Goal: Task Accomplishment & Management: Manage account settings

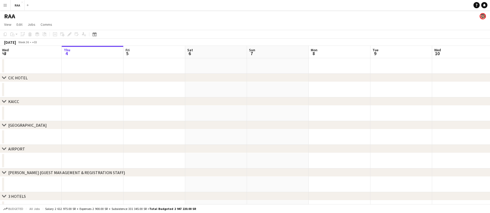
click at [4, 7] on button "Menu" at bounding box center [5, 5] width 10 height 10
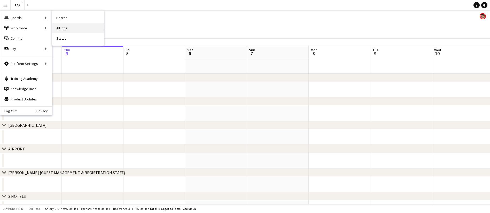
click at [69, 28] on link "All jobs" at bounding box center [78, 28] width 52 height 10
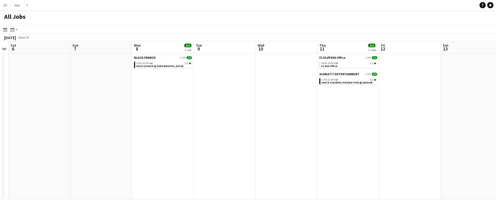
scroll to position [0, 184]
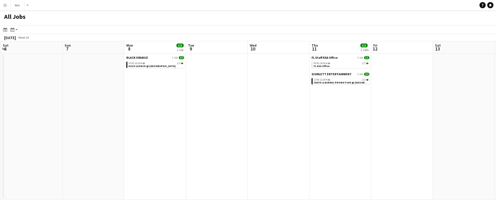
drag, startPoint x: 342, startPoint y: 104, endPoint x: 158, endPoint y: 104, distance: 184.3
click at [158, 104] on app-calendar-viewport "Wed 3 Thu 4 Fri 5 Sat 6 Sun 7 Mon 8 3/3 1 Job Tue 9 Wed 10 Thu 11 3/3 2 Jobs Fr…" at bounding box center [248, 120] width 496 height 159
click at [154, 66] on span "ASICS LAUNCH @ PRINCE NAIF OLYMPIC COMPLEX" at bounding box center [151, 66] width 47 height 3
click at [358, 82] on span "CRATE & BARREL PROMOTION @ SAHARA MALL - RIYADH" at bounding box center [360, 82] width 95 height 3
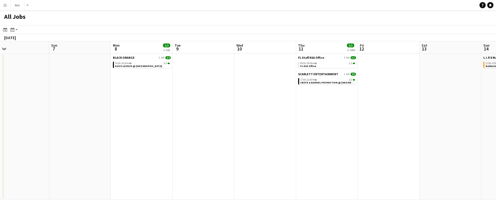
scroll to position [0, 144]
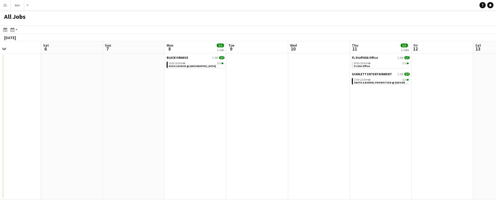
click at [94, 118] on app-all-jobs "All Jobs Date picker SEP 2025 SEP 2025 Monday M Tuesday T Wednesday W Thursday …" at bounding box center [248, 105] width 496 height 190
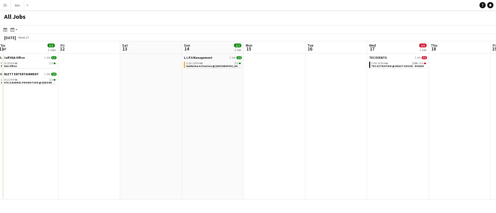
drag, startPoint x: 359, startPoint y: 111, endPoint x: 191, endPoint y: 111, distance: 168.0
click at [191, 111] on app-calendar-viewport "Mon 8 3/3 1 Job Tue 9 Wed 10 Thu 11 3/3 2 Jobs Fri 12 Sat 13 Sun 14 2/2 1 Job M…" at bounding box center [248, 120] width 496 height 159
click at [201, 66] on span "Galderma Activation @ Riyadh Narjis View" at bounding box center [220, 66] width 70 height 3
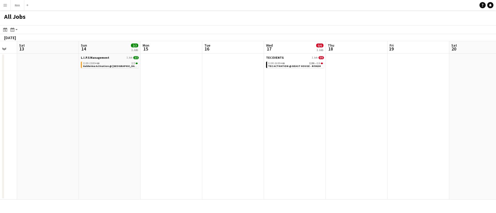
drag, startPoint x: 397, startPoint y: 94, endPoint x: 75, endPoint y: 94, distance: 321.6
click at [75, 94] on app-calendar-viewport "Wed 10 Thu 11 3/3 2 Jobs Fri 12 Sat 13 Sun 14 2/2 1 Job Mon 15 Tue 16 Wed 17 0/…" at bounding box center [248, 120] width 496 height 159
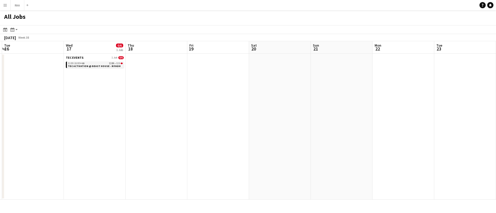
click at [111, 67] on span "TEC ACTIVATION @ BEAST HOUSE - RIYADH" at bounding box center [94, 66] width 53 height 3
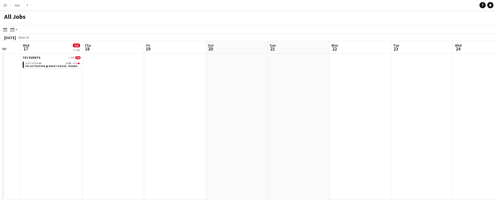
scroll to position [0, 163]
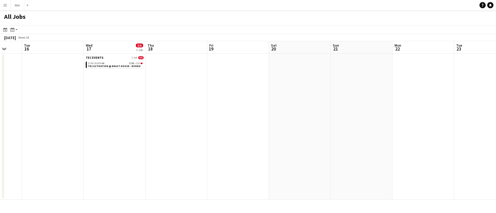
click at [271, 131] on app-all-jobs "All Jobs Date picker SEP 2025 SEP 2025 Monday M Tuesday T Wednesday W Thursday …" at bounding box center [248, 105] width 496 height 190
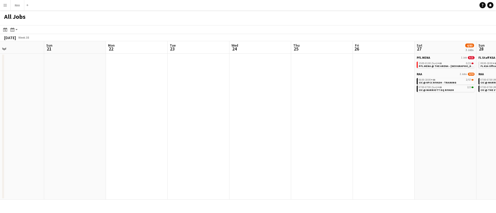
drag, startPoint x: 424, startPoint y: 106, endPoint x: 260, endPoint y: 108, distance: 163.9
click at [260, 108] on app-calendar-viewport "Wed 17 0/6 1 Job Thu 18 Fri 19 Sat 20 Sun 21 Mon 22 Tue 23 Wed 24 Thu 25 Fri 26…" at bounding box center [248, 120] width 496 height 159
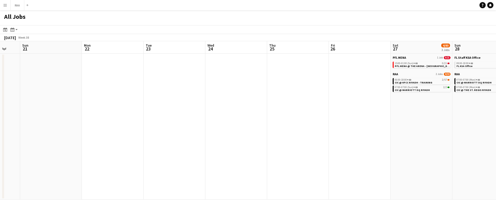
scroll to position [0, 149]
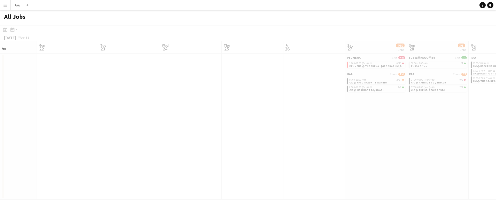
drag, startPoint x: 260, startPoint y: 108, endPoint x: 191, endPoint y: 110, distance: 68.4
click at [151, 110] on app-all-jobs "All Jobs Date picker SEP 2025 SEP 2025 Monday M Tuesday T Wednesday W Thursday …" at bounding box center [248, 105] width 496 height 190
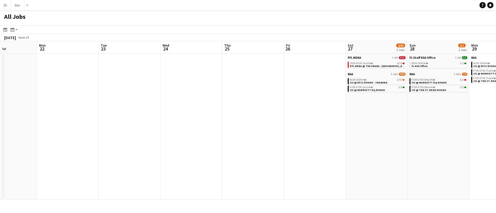
drag, startPoint x: 421, startPoint y: 105, endPoint x: 298, endPoint y: 107, distance: 123.4
click at [298, 107] on app-calendar-viewport "Fri 19 Sat 20 Sun 21 Mon 22 Tue 23 Wed 24 Thu 25 Fri 26 Sat 27 4/80 3 Jobs Sun …" at bounding box center [248, 120] width 496 height 159
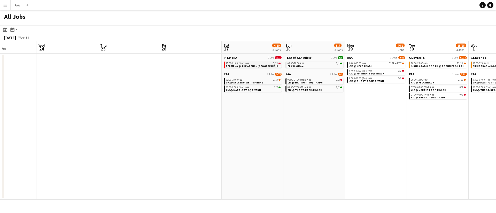
click at [254, 67] on span "PFL MENA @ THE ARENA - RIYADH" at bounding box center [255, 66] width 58 height 3
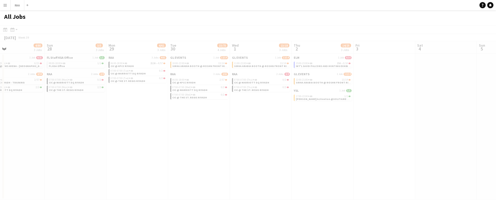
scroll to position [0, 142]
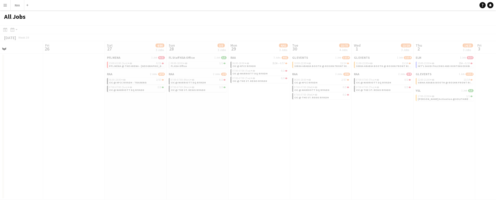
drag, startPoint x: 463, startPoint y: 153, endPoint x: 344, endPoint y: 152, distance: 119.8
click at [344, 152] on app-all-jobs "All Jobs Date picker SEP 2025 SEP 2025 Monday M Tuesday T Wednesday W Thursday …" at bounding box center [248, 105] width 496 height 190
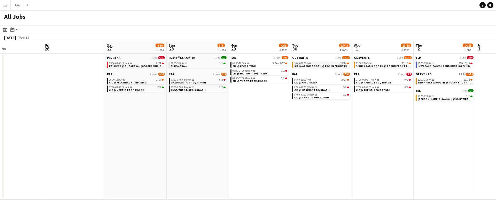
click at [328, 65] on span "SIRHA ARABIA BOOTH @ ROSHN FRONT RIYADH" at bounding box center [323, 66] width 59 height 3
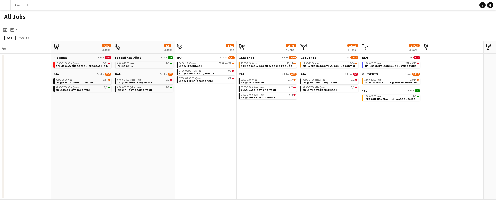
scroll to position [0, 233]
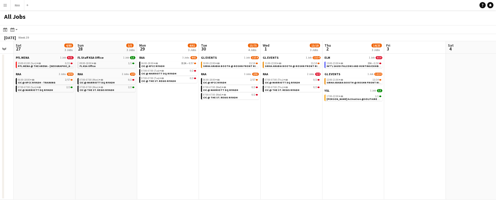
drag, startPoint x: 420, startPoint y: 126, endPoint x: 330, endPoint y: 123, distance: 90.9
click at [330, 123] on app-calendar-viewport "Tue 23 Wed 24 Thu 25 Fri 26 Sat 27 4/80 3 Jobs Sun 28 3/5 3 Jobs Mon 29 4/61 3 …" at bounding box center [248, 120] width 496 height 159
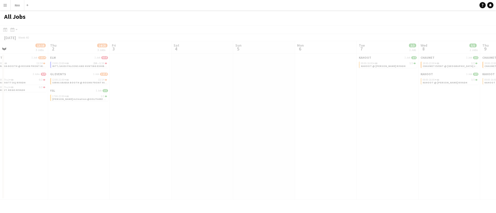
scroll to position [0, 145]
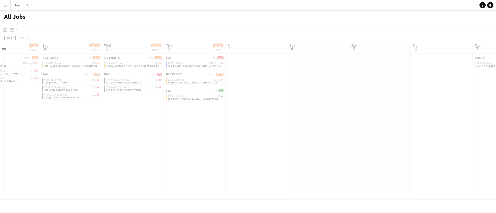
drag, startPoint x: 417, startPoint y: 117, endPoint x: 199, endPoint y: 133, distance: 218.0
click at [199, 133] on app-all-jobs "All Jobs Date picker SEP 2025 SEP 2025 Monday M Tuesday T Wednesday W Thursday …" at bounding box center [248, 105] width 496 height 190
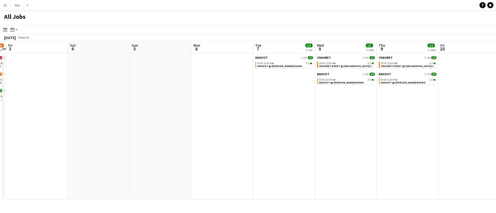
drag, startPoint x: 390, startPoint y: 118, endPoint x: 171, endPoint y: 121, distance: 219.2
click at [171, 121] on app-calendar-viewport "Mon 29 4/61 3 Jobs Tue 30 15/75 4 Jobs Wed 1 13/18 3 Jobs Thu 2 14/25 3 Jobs Fr…" at bounding box center [248, 120] width 496 height 159
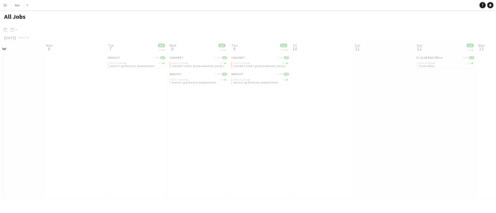
scroll to position [0, 161]
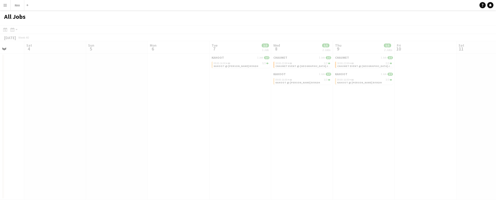
drag, startPoint x: 372, startPoint y: 107, endPoint x: 303, endPoint y: 107, distance: 68.4
click at [303, 107] on app-all-jobs "All Jobs Date picker SEP 2025 SEP 2025 Monday M Tuesday T Wednesday W Thursday …" at bounding box center [248, 105] width 496 height 190
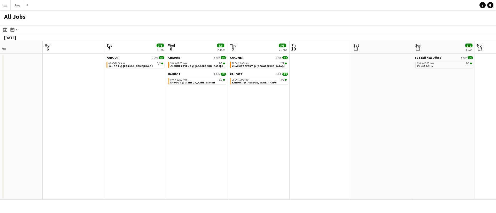
scroll to position [0, 146]
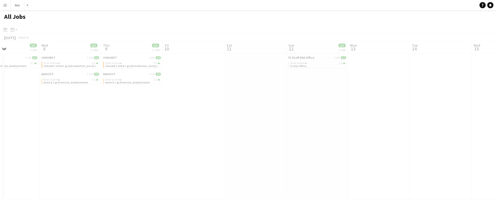
drag, startPoint x: 422, startPoint y: 101, endPoint x: 190, endPoint y: 113, distance: 232.1
click at [144, 114] on app-all-jobs "All Jobs Date picker SEP 2025 SEP 2025 Monday M Tuesday T Wednesday W Thursday …" at bounding box center [248, 105] width 496 height 190
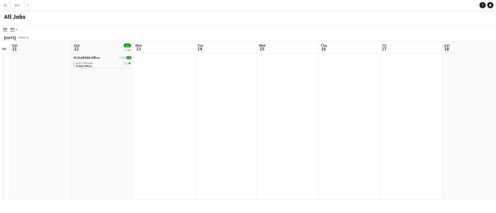
scroll to position [0, 151]
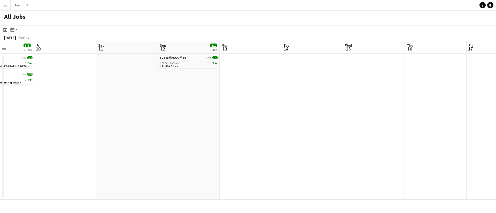
click at [131, 110] on app-all-jobs "All Jobs Date picker SEP 2025 SEP 2025 Monday M Tuesday T Wednesday W Thursday …" at bounding box center [248, 105] width 496 height 190
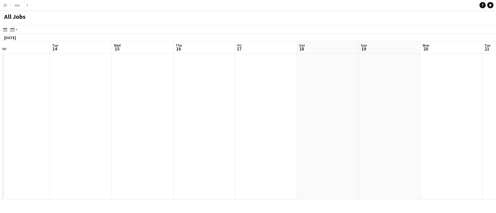
scroll to position [0, 149]
drag, startPoint x: 446, startPoint y: 71, endPoint x: 202, endPoint y: 76, distance: 244.7
click at [158, 77] on app-all-jobs "All Jobs Date picker SEP 2025 SEP 2025 Monday M Tuesday T Wednesday W Thursday …" at bounding box center [248, 105] width 496 height 190
drag, startPoint x: 414, startPoint y: 81, endPoint x: 267, endPoint y: 87, distance: 147.8
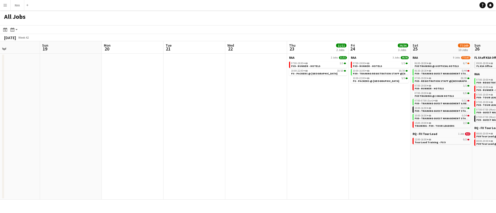
scroll to position [0, 157]
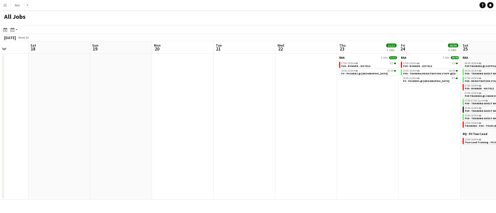
click at [85, 93] on app-all-jobs "All Jobs Date picker SEP 2025 SEP 2025 Monday M Tuesday T Wednesday W Thursday …" at bounding box center [248, 105] width 496 height 190
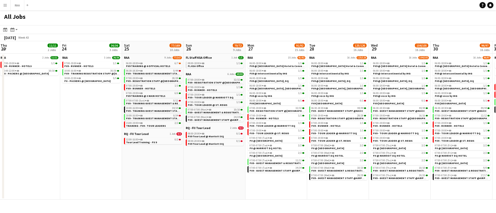
scroll to position [0, 147]
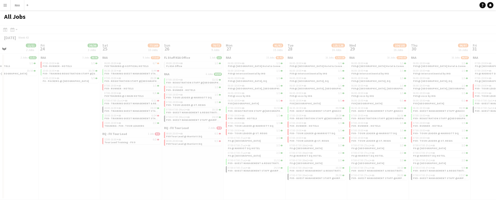
drag, startPoint x: 298, startPoint y: 106, endPoint x: 61, endPoint y: 109, distance: 236.7
click at [58, 109] on app-all-jobs "All Jobs Date picker SEP 2025 SEP 2025 Monday M Tuesday T Wednesday W Thursday …" at bounding box center [248, 105] width 496 height 190
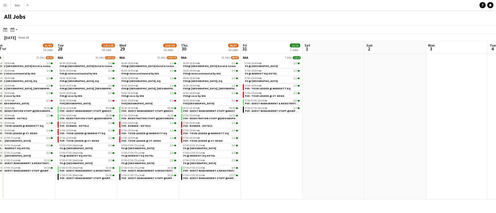
scroll to position [0, 143]
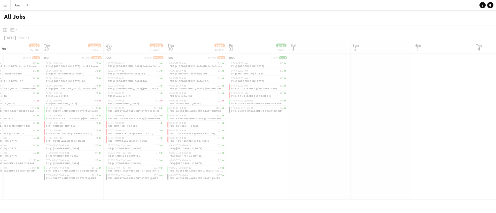
drag, startPoint x: 474, startPoint y: 171, endPoint x: 141, endPoint y: 171, distance: 332.7
click at [141, 171] on app-calendar-viewport "Sat 25 77/169 10 Jobs Sun 26 70/72 9 Jobs Mon 27 91/92 15 Jobs Tue 28 125/126 1…" at bounding box center [248, 120] width 496 height 159
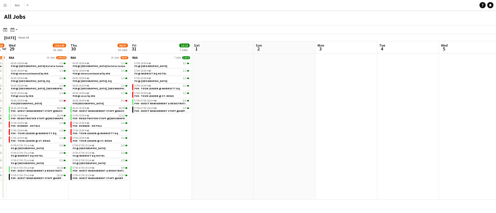
drag, startPoint x: 448, startPoint y: 120, endPoint x: 164, endPoint y: 121, distance: 283.1
click at [164, 121] on app-calendar-viewport "Sat 25 77/169 10 Jobs Sun 26 70/72 9 Jobs Mon 27 91/92 15 Jobs Tue 28 125/126 1…" at bounding box center [248, 120] width 496 height 159
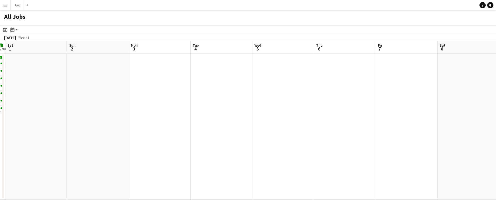
scroll to position [0, 161]
drag, startPoint x: 401, startPoint y: 119, endPoint x: 124, endPoint y: 124, distance: 276.5
click at [124, 124] on app-all-jobs "All Jobs Date picker SEP 2025 SEP 2025 Monday M Tuesday T Wednesday W Thursday …" at bounding box center [248, 105] width 496 height 190
drag, startPoint x: 393, startPoint y: 124, endPoint x: 128, endPoint y: 130, distance: 265.7
click at [128, 130] on app-calendar-viewport "Sun 2 Mon 3 Tue 4 Wed 5 Thu 6 Fri 7 Sat 8 Sun 9 Mon 10 1/1 1 Job Tue 11 Wed 12 …" at bounding box center [248, 120] width 496 height 159
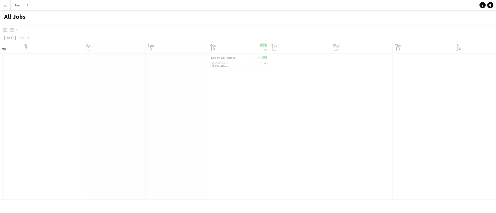
drag, startPoint x: 338, startPoint y: 126, endPoint x: 69, endPoint y: 131, distance: 269.0
click at [69, 131] on app-all-jobs "All Jobs Date picker SEP 2025 SEP 2025 Monday M Tuesday T Wednesday W Thursday …" at bounding box center [248, 105] width 496 height 190
drag, startPoint x: 384, startPoint y: 119, endPoint x: 141, endPoint y: 117, distance: 242.6
click at [120, 122] on app-all-jobs "All Jobs Date picker SEP 2025 SEP 2025 Monday M Tuesday T Wednesday W Thursday …" at bounding box center [248, 105] width 496 height 190
click at [207, 110] on app-all-jobs "All Jobs Date picker SEP 2025 SEP 2025 Monday M Tuesday T Wednesday W Thursday …" at bounding box center [248, 105] width 496 height 190
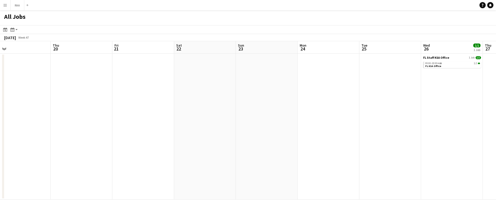
drag, startPoint x: 474, startPoint y: 97, endPoint x: 172, endPoint y: 98, distance: 302.2
click at [173, 98] on app-calendar-viewport "Sat 15 Sun 16 Mon 17 Tue 18 Wed 19 Thu 20 Fri 21 Sat 22 Sun 23 Mon 24 Tue 25 We…" at bounding box center [248, 120] width 496 height 159
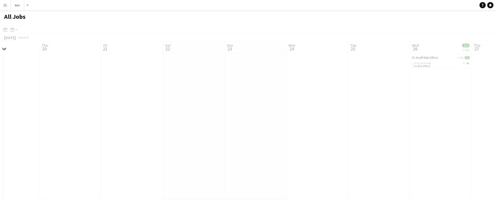
drag, startPoint x: 444, startPoint y: 90, endPoint x: 122, endPoint y: 92, distance: 322.6
click at [122, 92] on app-all-jobs "All Jobs Date picker SEP 2025 SEP 2025 Monday M Tuesday T Wednesday W Thursday …" at bounding box center [248, 105] width 496 height 190
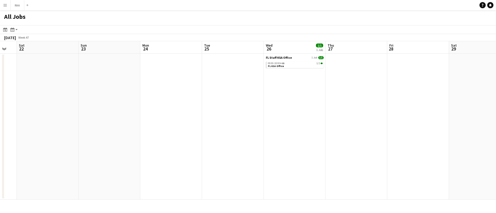
click at [158, 99] on app-all-jobs "All Jobs Date picker SEP 2025 SEP 2025 Monday M Tuesday T Wednesday W Thursday …" at bounding box center [248, 105] width 496 height 190
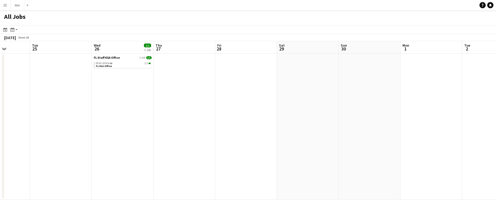
scroll to position [0, 149]
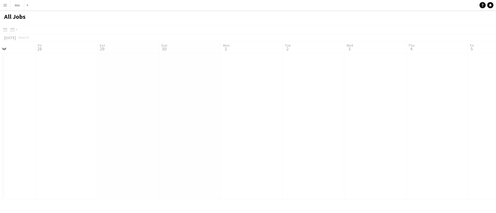
drag, startPoint x: 464, startPoint y: 94, endPoint x: 74, endPoint y: 95, distance: 389.5
click at [74, 95] on app-all-jobs "All Jobs Date picker SEP 2025 SEP 2025 Monday M Tuesday T Wednesday W Thursday …" at bounding box center [248, 105] width 496 height 190
drag, startPoint x: 384, startPoint y: 56, endPoint x: 0, endPoint y: 65, distance: 383.9
click at [0, 65] on app-all-jobs "All Jobs Date picker SEP 2025 SEP 2025 Monday M Tuesday T Wednesday W Thursday …" at bounding box center [248, 105] width 496 height 190
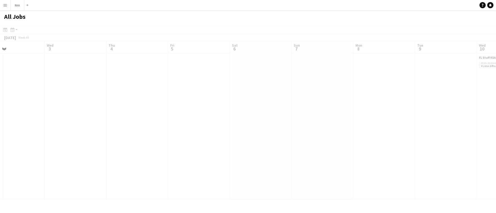
drag, startPoint x: 337, startPoint y: 71, endPoint x: 4, endPoint y: 73, distance: 333.5
click at [4, 73] on div at bounding box center [248, 120] width 496 height 190
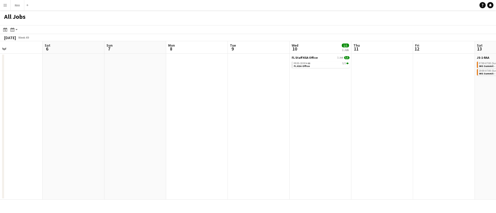
drag, startPoint x: 470, startPoint y: 98, endPoint x: 275, endPoint y: 98, distance: 194.6
click at [276, 98] on app-calendar-viewport "Tue 2 Wed 3 Thu 4 Fri 5 Sat 6 Sun 7 Mon 8 Tue 9 Wed 10 1/1 1 Job Thu 11 Fri 12 …" at bounding box center [248, 120] width 496 height 159
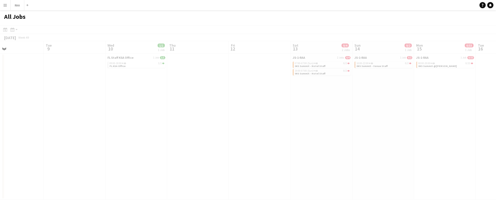
scroll to position [0, 154]
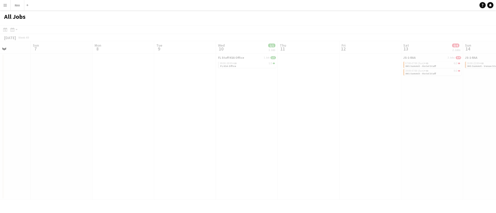
drag, startPoint x: 400, startPoint y: 88, endPoint x: 290, endPoint y: 89, distance: 110.0
click at [291, 89] on app-all-jobs "All Jobs Date picker SEP 2025 SEP 2025 Monday M Tuesday T Wednesday W Thursday …" at bounding box center [248, 105] width 496 height 190
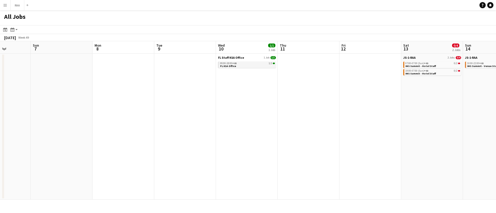
click at [246, 65] on link "09:00-18:00 +03 1/1 FL KSA Office" at bounding box center [247, 65] width 55 height 6
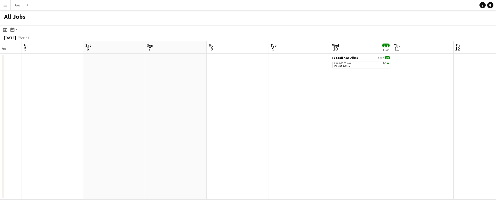
drag, startPoint x: 90, startPoint y: 81, endPoint x: 389, endPoint y: 80, distance: 299.2
click at [389, 80] on app-calendar-viewport "Tue 2 Wed 3 Thu 4 Fri 5 Sat 6 Sun 7 Mon 8 Tue 9 Wed 10 1/1 1 Job Thu 11 Fri 12 …" at bounding box center [248, 120] width 496 height 159
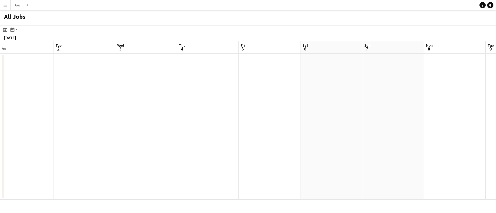
drag, startPoint x: 207, startPoint y: 89, endPoint x: 368, endPoint y: 60, distance: 163.6
click at [347, 60] on app-calendar-viewport "Sat 29 Sun 30 Mon 1 Tue 2 Wed 3 Thu 4 Fri 5 Sat 6 Sun 7 Mon 8 Tue 9 Wed 10 1/1 …" at bounding box center [248, 120] width 496 height 159
drag, startPoint x: 172, startPoint y: 81, endPoint x: 265, endPoint y: 81, distance: 93.4
click at [252, 81] on app-calendar-viewport "Thu 27 Fri 28 Sat 29 Sun 30 Mon 1 Tue 2 Wed 3 Thu 4 Fri 5 Sat 6 Sun 7 Mon 8 Tue…" at bounding box center [248, 120] width 496 height 159
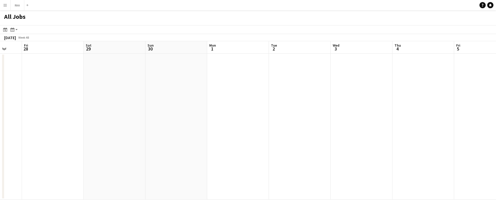
drag, startPoint x: 122, startPoint y: 113, endPoint x: 319, endPoint y: 98, distance: 197.7
click at [306, 98] on app-calendar-viewport "Tue 25 Wed 26 1/1 1 Job Thu 27 Fri 28 Sat 29 Sun 30 Mon 1 Tue 2 Wed 3 Thu 4 Fri…" at bounding box center [248, 120] width 496 height 159
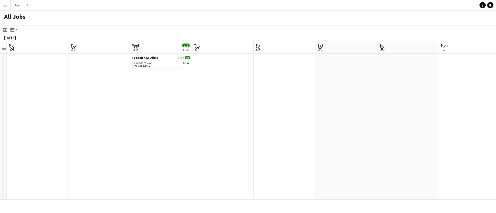
drag, startPoint x: 140, startPoint y: 115, endPoint x: 318, endPoint y: 75, distance: 182.3
click at [297, 78] on app-calendar-viewport "Sat 22 Sun 23 Mon 24 Tue 25 Wed 26 1/1 1 Job Thu 27 Fri 28 Sat 29 Sun 30 Mon 1 …" at bounding box center [248, 120] width 496 height 159
drag, startPoint x: 201, startPoint y: 85, endPoint x: 236, endPoint y: 79, distance: 35.2
click at [229, 80] on app-calendar-viewport "Thu 20 Fri 21 Sat 22 Sun 23 Mon 24 Tue 25 Wed 26 1/1 1 Job Thu 27 Fri 28 Sat 29…" at bounding box center [248, 120] width 496 height 159
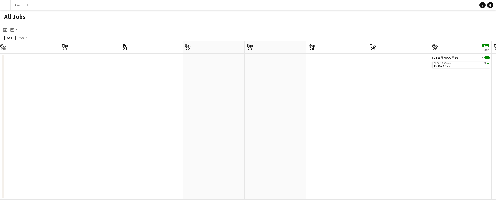
drag, startPoint x: 19, startPoint y: 89, endPoint x: 220, endPoint y: 70, distance: 202.0
click at [142, 76] on app-calendar-viewport "Mon 17 Tue 18 Wed 19 Thu 20 Fri 21 Sat 22 Sun 23 Mon 24 Tue 25 Wed 26 1/1 1 Job…" at bounding box center [248, 120] width 496 height 159
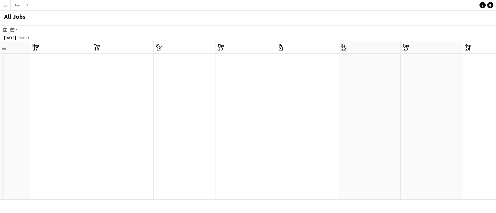
drag, startPoint x: 153, startPoint y: 113, endPoint x: 331, endPoint y: 101, distance: 179.2
click at [311, 101] on app-calendar-viewport "Fri 14 Sat 15 Sun 16 Mon 17 Tue 18 Wed 19 Thu 20 Fri 21 Sat 22 Sun 23 Mon 24 Tu…" at bounding box center [248, 120] width 496 height 159
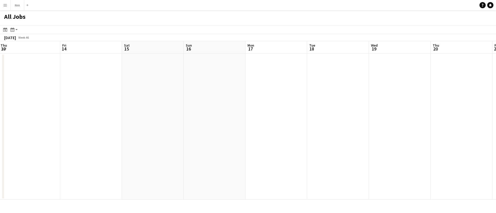
drag, startPoint x: 152, startPoint y: 109, endPoint x: 294, endPoint y: 95, distance: 142.9
click at [252, 101] on app-calendar-viewport "Tue 11 Wed 12 Thu 13 Fri 14 Sat 15 Sun 16 Mon 17 Tue 18 Wed 19 Thu 20 Fri 21 Sa…" at bounding box center [248, 120] width 496 height 159
drag, startPoint x: 128, startPoint y: 113, endPoint x: 355, endPoint y: 82, distance: 229.2
click at [355, 82] on app-calendar-viewport "Sun 9 Mon 10 1/1 1 Job Tue 11 Wed 12 Thu 13 Fri 14 Sat 15 Sun 16 Mon 17 Tue 18 …" at bounding box center [248, 120] width 496 height 159
drag, startPoint x: 195, startPoint y: 122, endPoint x: 396, endPoint y: 96, distance: 202.0
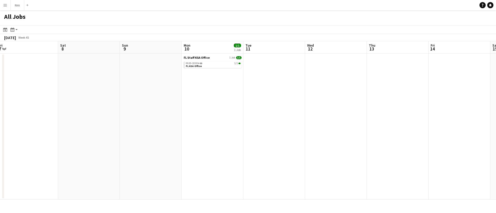
click at [335, 97] on app-calendar-viewport "Wed 5 Thu 6 Fri 7 Sat 8 Sun 9 Mon 10 1/1 1 Job Tue 11 Wed 12 Thu 13 Fri 14 Sat …" at bounding box center [248, 120] width 496 height 159
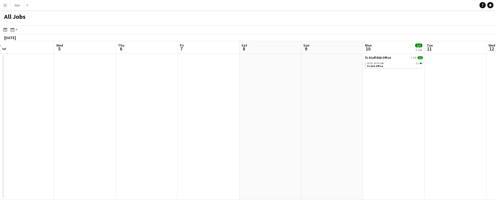
drag, startPoint x: 170, startPoint y: 119, endPoint x: 373, endPoint y: 92, distance: 205.2
click at [372, 92] on app-calendar-viewport "Sun 2 Mon 3 Tue 4 Wed 5 Thu 6 Fri 7 Sat 8 Sun 9 Mon 10 1/1 1 Job Tue 11 Wed 12 …" at bounding box center [248, 120] width 496 height 159
drag, startPoint x: 265, startPoint y: 113, endPoint x: 388, endPoint y: 98, distance: 124.0
click at [388, 98] on app-calendar-viewport "Thu 30 96/97 16 Jobs Fri 31 13/13 7 Jobs Sat 1 Sun 2 Mon 3 Tue 4 Wed 5 Thu 6 Fr…" at bounding box center [248, 120] width 496 height 159
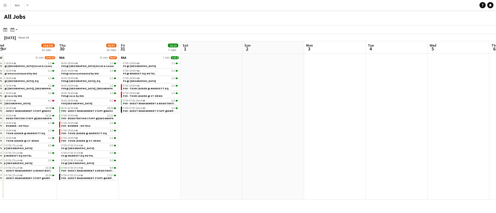
drag, startPoint x: 177, startPoint y: 117, endPoint x: 346, endPoint y: 85, distance: 172.1
click at [341, 85] on app-calendar-viewport "Mon 27 91/92 15 Jobs Tue 28 125/126 16 Jobs Wed 29 104/105 16 Jobs Thu 30 96/97…" at bounding box center [248, 120] width 496 height 159
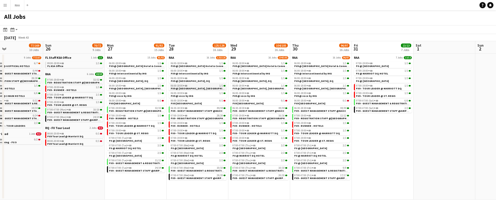
drag, startPoint x: 138, startPoint y: 117, endPoint x: 367, endPoint y: 86, distance: 231.0
click at [359, 86] on app-calendar-viewport "Thu 23 11/11 2 Jobs Fri 24 36/36 3 Jobs Sat 25 77/169 10 Jobs Sun 26 70/72 9 Jo…" at bounding box center [248, 120] width 496 height 159
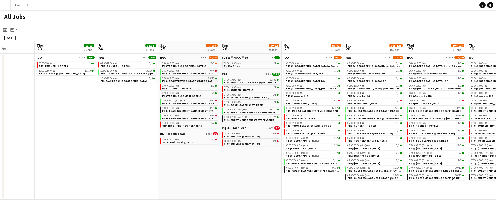
drag, startPoint x: 198, startPoint y: 114, endPoint x: 376, endPoint y: 81, distance: 180.9
click at [365, 83] on app-calendar-viewport "Mon 20 Tue 21 Wed 22 Thu 23 11/11 2 Jobs Fri 24 36/36 3 Jobs Sat 25 77/169 10 J…" at bounding box center [248, 120] width 496 height 159
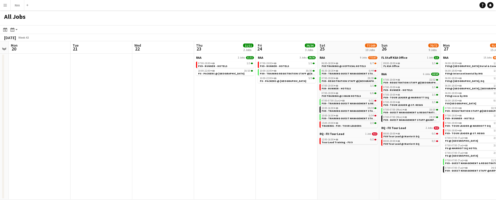
drag, startPoint x: 297, startPoint y: 77, endPoint x: 324, endPoint y: 77, distance: 27.4
click at [324, 77] on app-calendar-viewport "Fri 17 Sat 18 Sun 19 Mon 20 Tue 21 Wed 22 Thu 23 11/11 2 Jobs Fri 24 36/36 3 Jo…" at bounding box center [248, 120] width 496 height 159
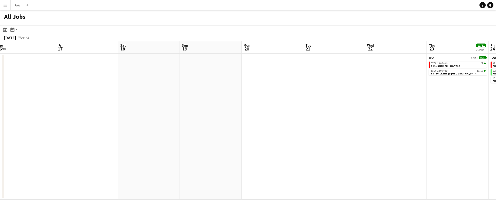
drag, startPoint x: 235, startPoint y: 113, endPoint x: 391, endPoint y: 84, distance: 158.9
click at [379, 84] on app-calendar-viewport "Tue 14 Wed 15 Thu 16 Fri 17 Sat 18 Sun 19 Mon 20 Tue 21 Wed 22 Thu 23 11/11 2 J…" at bounding box center [248, 120] width 496 height 159
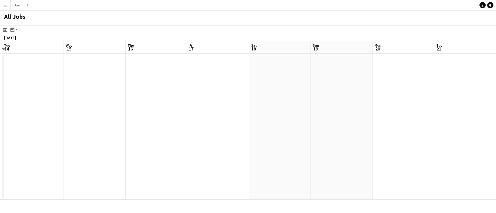
drag, startPoint x: 202, startPoint y: 82, endPoint x: 313, endPoint y: 59, distance: 113.7
click at [312, 56] on app-calendar-viewport "Sat 11 Sun 12 1/1 1 Job Mon 13 Tue 14 Wed 15 Thu 16 Fri 17 Sat 18 Sun 19 Mon 20…" at bounding box center [248, 120] width 496 height 159
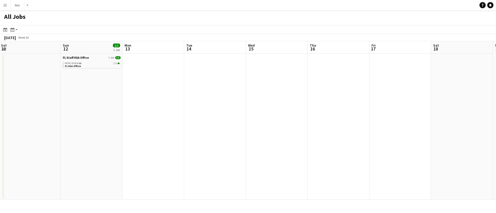
drag, startPoint x: 46, startPoint y: 78, endPoint x: 230, endPoint y: 54, distance: 185.1
click at [225, 54] on app-calendar-viewport "Thu 9 5/5 2 Jobs Fri 10 Sat 11 Sun 12 1/1 1 Job Mon 13 Tue 14 Wed 15 Thu 16 Fri…" at bounding box center [248, 120] width 496 height 159
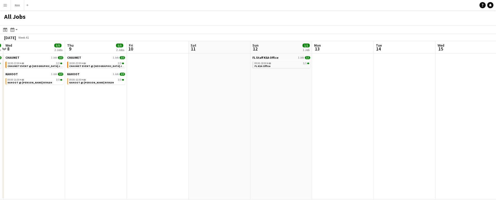
drag, startPoint x: 87, startPoint y: 102, endPoint x: 235, endPoint y: 97, distance: 148.5
click at [217, 96] on app-calendar-viewport "Mon 6 Tue 7 3/3 1 Job Wed 8 5/5 2 Jobs Thu 9 5/5 2 Jobs Fri 10 Sat 11 Sun 12 1/…" at bounding box center [248, 120] width 496 height 159
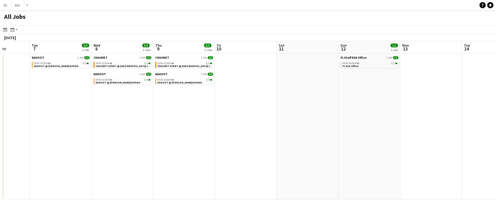
drag, startPoint x: 53, startPoint y: 113, endPoint x: 240, endPoint y: 84, distance: 189.8
click at [240, 84] on app-calendar-viewport "Sat 4 Sun 5 Mon 6 Tue 7 3/3 1 Job Wed 8 5/5 2 Jobs Thu 9 5/5 2 Jobs Fri 10 Sat …" at bounding box center [248, 120] width 496 height 159
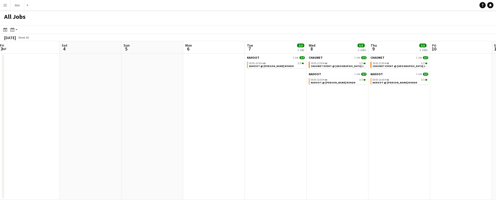
drag, startPoint x: 33, startPoint y: 113, endPoint x: 297, endPoint y: 79, distance: 265.8
click at [209, 80] on app-calendar-viewport "Wed 1 13/18 3 Jobs Thu 2 14/25 3 Jobs Fri 3 Sat 4 Sun 5 Mon 6 Tue 7 3/3 1 Job W…" at bounding box center [248, 120] width 496 height 159
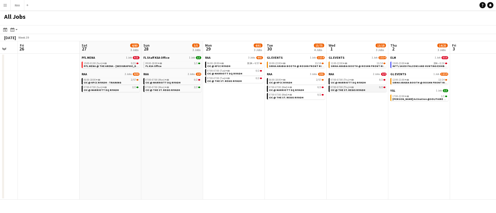
drag, startPoint x: 79, startPoint y: 108, endPoint x: 354, endPoint y: 92, distance: 276.1
click at [357, 88] on app-calendar-viewport "Wed 24 Thu 25 Fri 26 Sat 27 4/80 3 Jobs Sun 28 3/5 3 Jobs Mon 29 4/61 3 Jobs Tu…" at bounding box center [248, 120] width 496 height 159
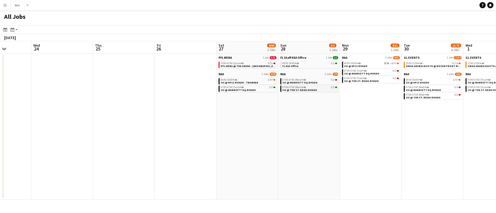
drag, startPoint x: 158, startPoint y: 108, endPoint x: 407, endPoint y: 86, distance: 249.0
click at [408, 84] on app-calendar-viewport "Sun 21 Mon 22 Tue 23 Wed 24 Thu 25 Fri 26 Sat 27 4/80 3 Jobs Sun 28 3/5 3 Jobs …" at bounding box center [248, 120] width 496 height 159
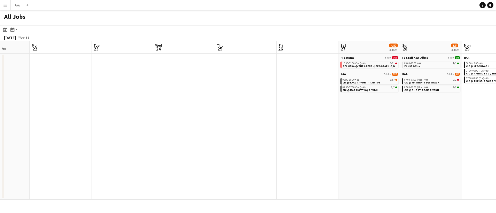
drag, startPoint x: 192, startPoint y: 90, endPoint x: 425, endPoint y: 45, distance: 238.2
click at [402, 46] on app-calendar-viewport "Fri 19 Sat 20 Sun 21 Mon 22 Tue 23 Wed 24 Thu 25 Fri 26 Sat 27 4/80 3 Jobs Sun …" at bounding box center [248, 120] width 496 height 159
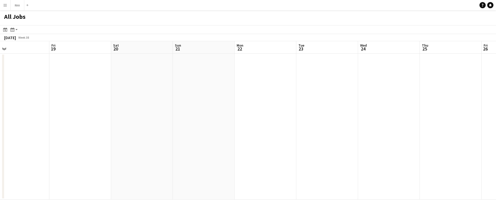
drag, startPoint x: 212, startPoint y: 61, endPoint x: 385, endPoint y: 47, distance: 173.5
click at [348, 44] on app-calendar-viewport "Tue 16 Wed 17 0/6 1 Job Thu 18 Fri 19 Sat 20 Sun 21 Mon 22 Tue 23 Wed 24 Thu 25…" at bounding box center [248, 120] width 496 height 159
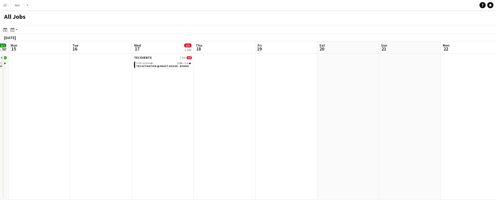
drag, startPoint x: 200, startPoint y: 90, endPoint x: 253, endPoint y: 86, distance: 52.8
click at [252, 85] on app-calendar-viewport "Sat 13 Sun 14 2/2 1 Job Mon 15 Tue 16 Wed 17 0/6 1 Job Thu 18 Fri 19 Sat 20 Sun…" at bounding box center [248, 120] width 496 height 159
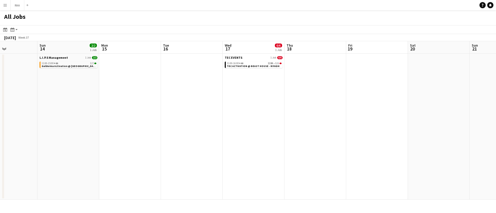
drag, startPoint x: 166, startPoint y: 87, endPoint x: 222, endPoint y: 79, distance: 56.9
click at [222, 79] on app-calendar-viewport "Thu 11 3/3 2 Jobs Fri 12 Sat 13 Sun 14 2/2 1 Job Mon 15 Tue 16 Wed 17 0/6 1 Job…" at bounding box center [248, 120] width 496 height 159
click at [257, 65] on span "TEC ACTIVATION @ BEAST HOUSE - RIYADH" at bounding box center [253, 66] width 53 height 3
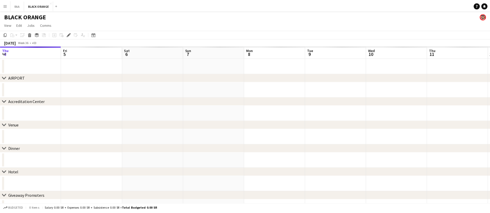
scroll to position [0, 178]
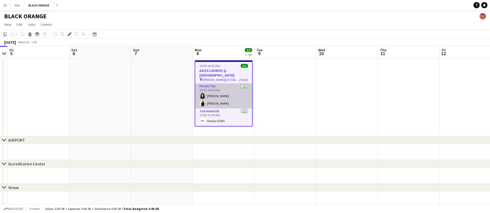
click at [236, 101] on app-card-role "Promoter 2/2 10:00-16:00 (6h) Hala Taleb Nora Alghamdi" at bounding box center [223, 96] width 57 height 25
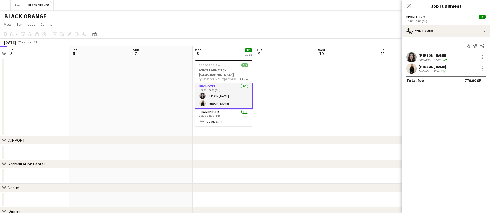
click at [431, 73] on div "Not rated" at bounding box center [424, 71] width 13 height 4
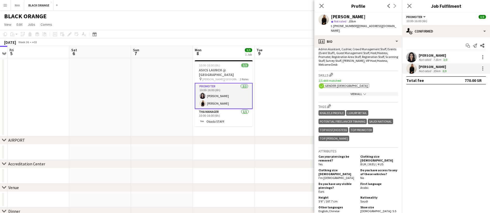
scroll to position [194, 0]
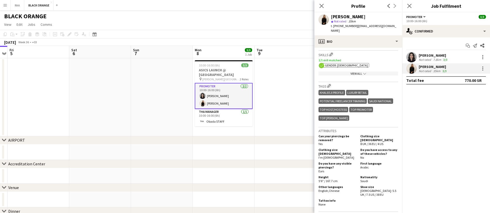
click at [418, 52] on div "Start chat Send notification Share Hala Taleb Not rated 7.8km 3/3 Nora Alghamdi…" at bounding box center [446, 62] width 88 height 51
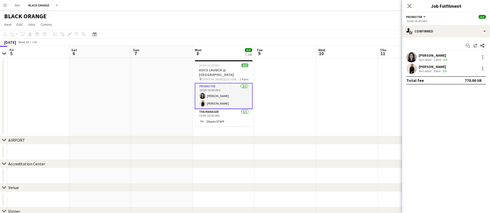
click at [418, 57] on div "Hala Taleb Not rated 7.8km 3/3" at bounding box center [446, 57] width 88 height 10
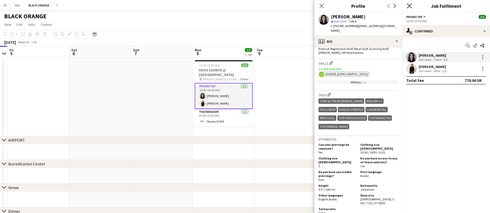
click at [410, 7] on icon "Close pop-in" at bounding box center [409, 5] width 5 height 5
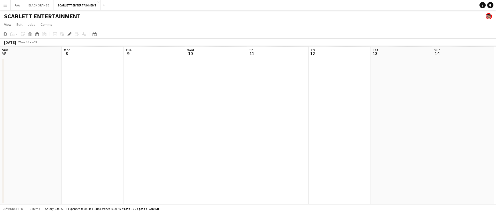
scroll to position [0, 178]
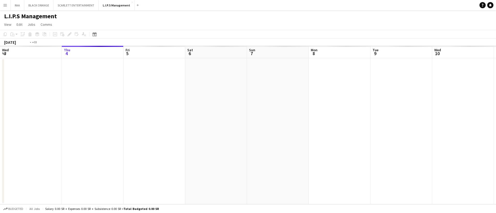
scroll to position [0, 178]
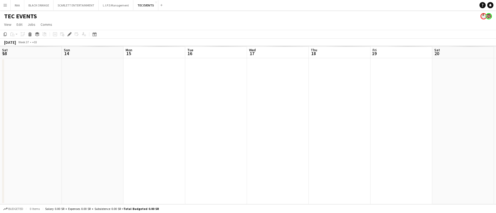
scroll to position [0, 178]
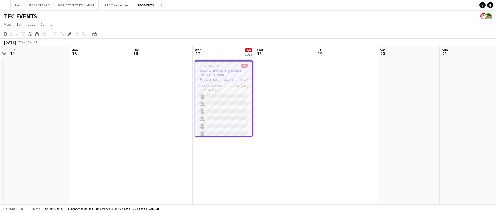
click at [213, 73] on h3 "TEC ACTIVATION @ BEAST HOUSE - RIYADH" at bounding box center [223, 72] width 57 height 9
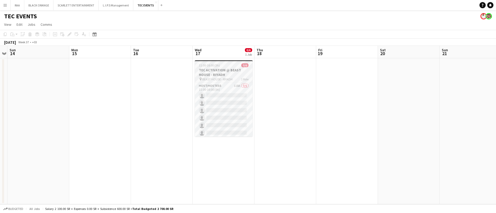
click at [211, 72] on h3 "TEC ACTIVATION @ BEAST HOUSE - RIYADH" at bounding box center [224, 72] width 58 height 9
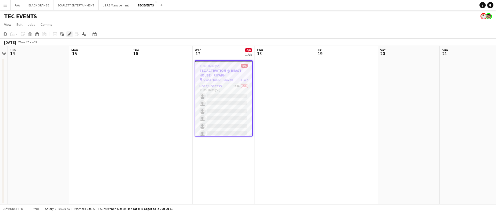
click at [71, 34] on icon "Edit" at bounding box center [69, 34] width 4 height 4
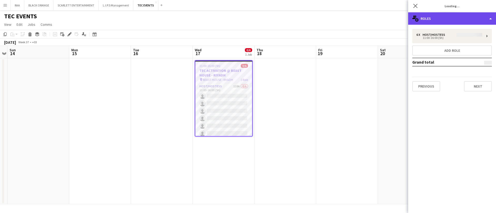
click at [454, 18] on div "multiple-users-add Roles" at bounding box center [452, 18] width 88 height 12
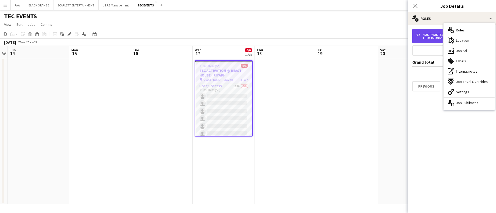
click at [435, 33] on div "6 x Host/Hostess 2 700.00 SR 11:00-16:00 (5h)" at bounding box center [451, 36] width 79 height 14
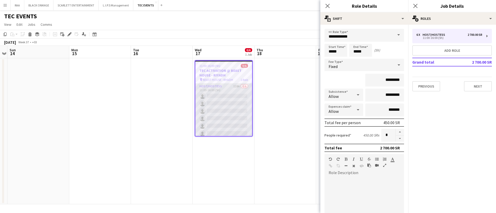
click at [230, 96] on app-card-role "Host/Hostess 118A 0/6 11:00-16:00 (5h) single-neutral-actions single-neutral-ac…" at bounding box center [223, 111] width 57 height 55
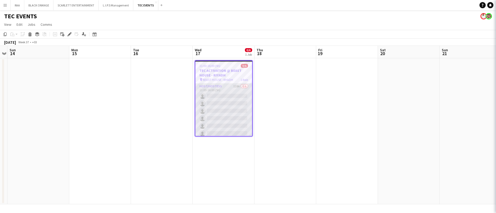
scroll to position [0, 178]
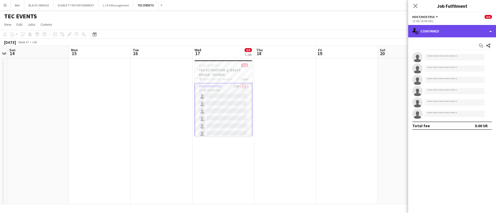
click at [468, 27] on div "single-neutral-actions-check-2 Confirmed" at bounding box center [452, 31] width 88 height 12
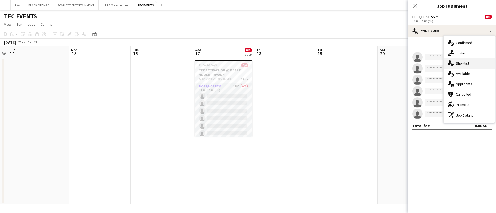
click at [471, 66] on div "single-neutral-actions-heart Shortlist" at bounding box center [468, 63] width 51 height 10
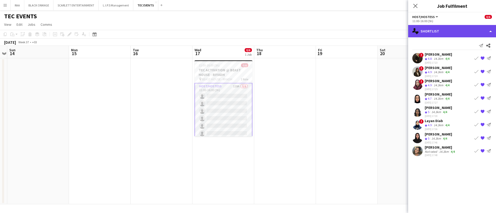
click at [438, 30] on div "single-neutral-actions-heart Shortlist" at bounding box center [452, 31] width 88 height 12
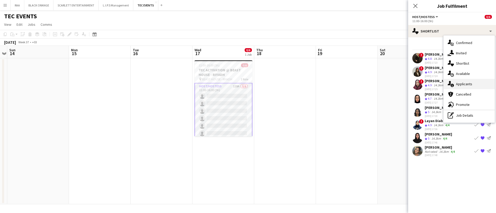
click at [468, 83] on span "Applicants" at bounding box center [464, 84] width 16 height 5
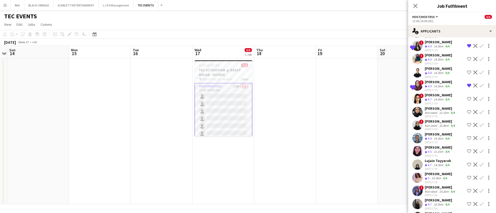
scroll to position [194, 0]
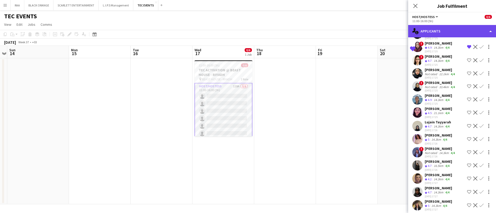
click at [436, 31] on div "single-neutral-actions-information Applicants" at bounding box center [452, 31] width 88 height 12
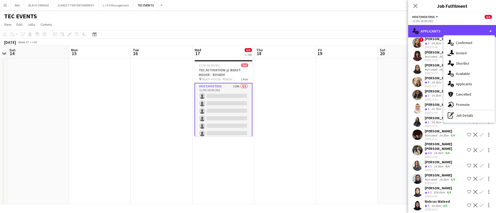
scroll to position [1411, 0]
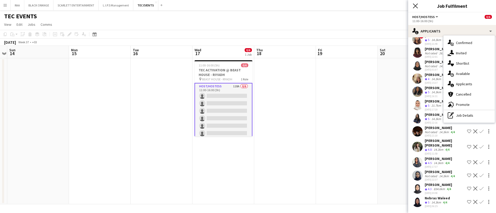
click at [416, 5] on icon "Close pop-in" at bounding box center [414, 5] width 5 height 5
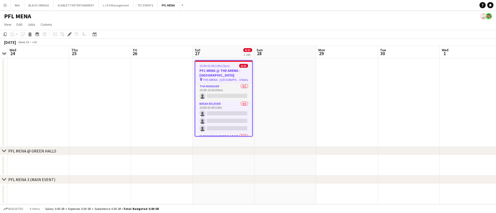
click at [236, 76] on h3 "PFL MENA @ THE ARENA - [GEOGRAPHIC_DATA]" at bounding box center [223, 72] width 57 height 9
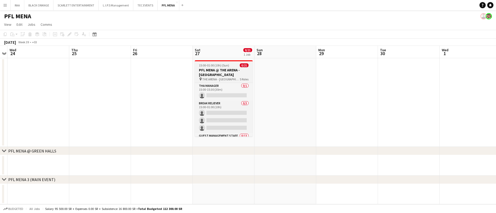
click at [236, 76] on h3 "PFL MENA @ THE ARENA - [GEOGRAPHIC_DATA]" at bounding box center [224, 72] width 58 height 9
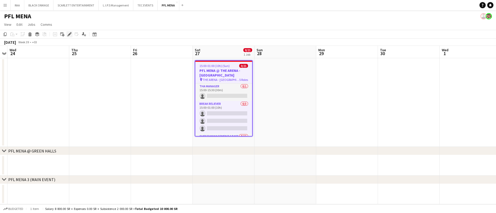
click at [68, 35] on icon at bounding box center [69, 34] width 3 height 3
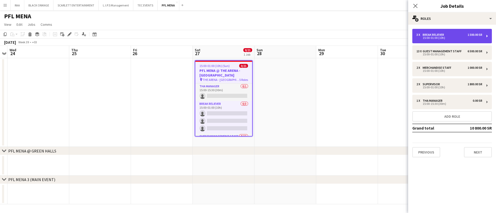
click at [455, 35] on div "3 x Break reliever 1 500.00 SR" at bounding box center [449, 35] width 66 height 4
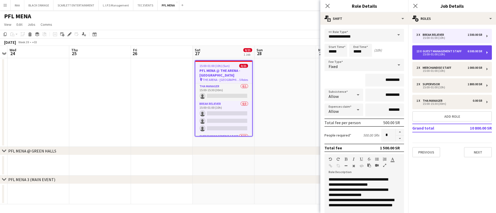
click at [463, 55] on div "15:00-01:00 (10h)" at bounding box center [449, 54] width 66 height 3
type input "**********"
type input "**"
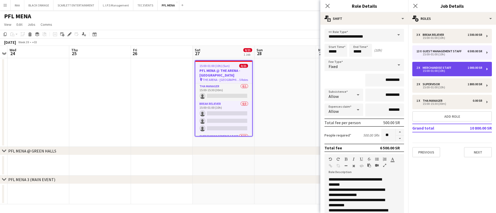
click at [463, 66] on div "2 x Merchandise Staff 1 000.00 SR" at bounding box center [449, 68] width 66 height 4
type input "**********"
type input "*"
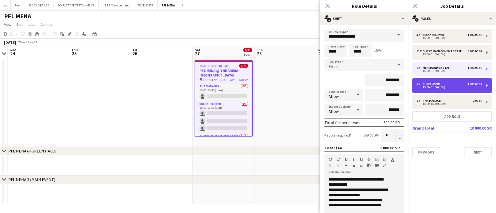
click at [462, 84] on div "2 x Supervisor 1 800.00 SR" at bounding box center [449, 85] width 66 height 4
type input "**********"
type input "*********"
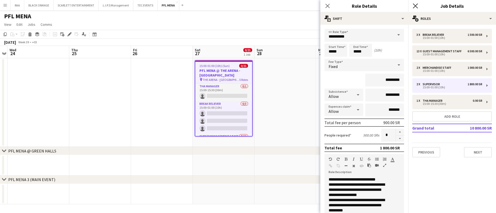
click at [413, 6] on icon "Close pop-in" at bounding box center [414, 5] width 5 height 5
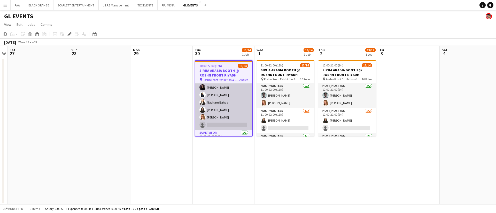
scroll to position [72, 0]
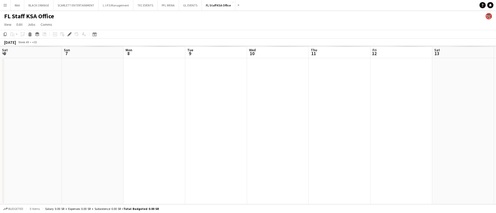
scroll to position [0, 178]
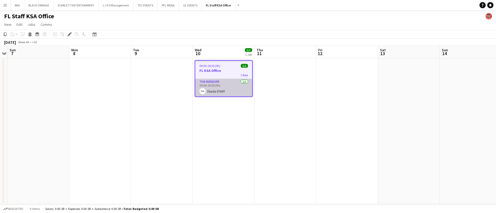
click at [239, 82] on app-card-role "THA Manager [DATE] 09:00-18:00 (9h) Obada STAFF" at bounding box center [223, 88] width 57 height 18
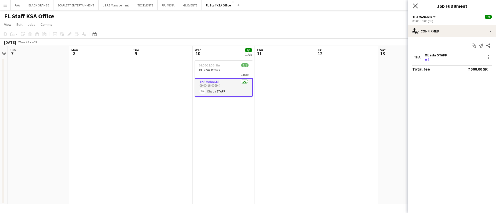
click at [415, 4] on icon "Close pop-in" at bounding box center [414, 5] width 5 height 5
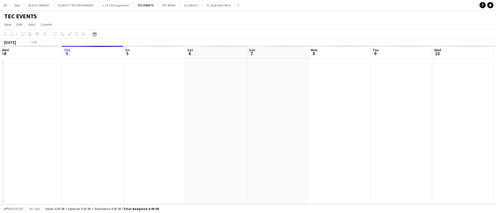
scroll to position [0, 178]
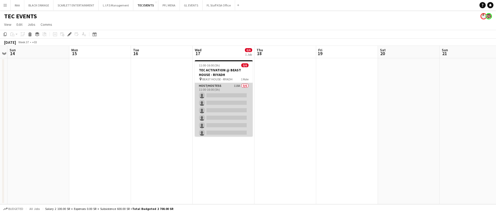
click at [229, 92] on app-card-role "Host/Hostess 118A 0/6 11:00-16:00 (5h) single-neutral-actions single-neutral-ac…" at bounding box center [224, 110] width 58 height 55
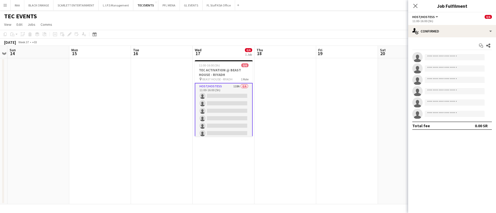
scroll to position [2, 0]
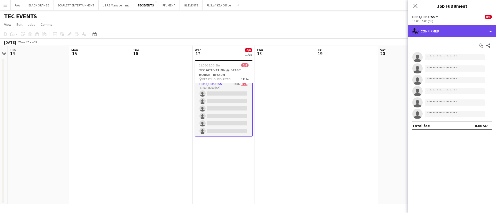
click at [467, 30] on div "single-neutral-actions-check-2 Confirmed" at bounding box center [452, 31] width 88 height 12
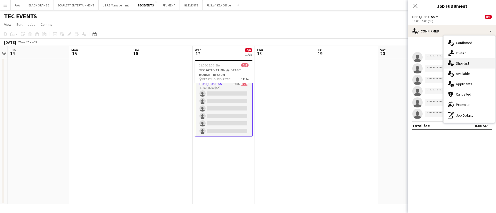
click at [465, 64] on span "Shortlist" at bounding box center [462, 63] width 13 height 5
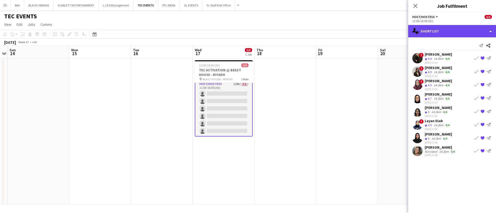
click at [446, 32] on div "single-neutral-actions-heart Shortlist" at bounding box center [452, 31] width 88 height 12
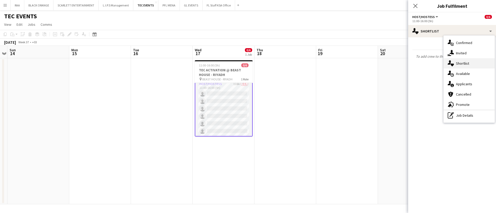
click at [470, 66] on div "single-neutral-actions-heart Shortlist" at bounding box center [468, 63] width 51 height 10
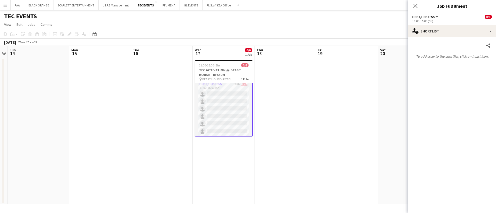
click at [219, 97] on app-card-role "Host/Hostess 118A 0/6 11:00-16:00 (5h) single-neutral-actions single-neutral-ac…" at bounding box center [224, 109] width 58 height 56
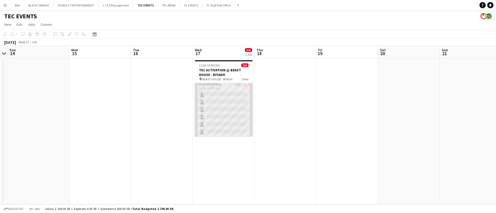
click at [219, 97] on app-card-role "Host/Hostess 118A 0/6 11:00-16:00 (5h) single-neutral-actions single-neutral-ac…" at bounding box center [224, 109] width 58 height 55
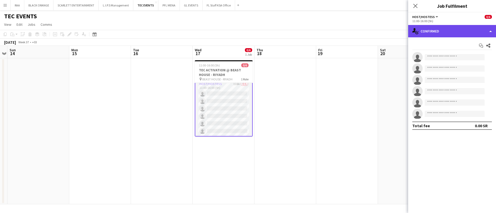
click at [451, 29] on div "single-neutral-actions-check-2 Confirmed" at bounding box center [452, 31] width 88 height 12
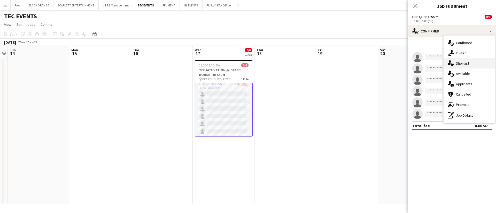
click at [464, 63] on span "Shortlist" at bounding box center [462, 63] width 13 height 5
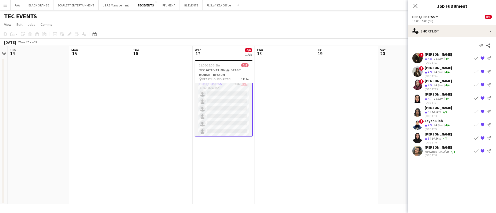
click at [456, 87] on div "! [PERSON_NAME] Crew rating 4.9 14.3km 4/4 [DATE] 17:25 Book crew {{ spriteTitl…" at bounding box center [452, 85] width 88 height 12
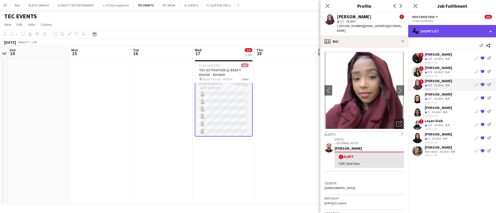
click at [462, 31] on div "single-neutral-actions-heart Shortlist" at bounding box center [452, 31] width 88 height 12
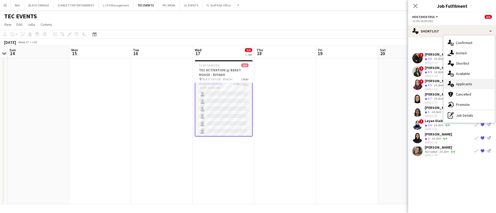
click at [466, 85] on span "Applicants" at bounding box center [464, 84] width 16 height 5
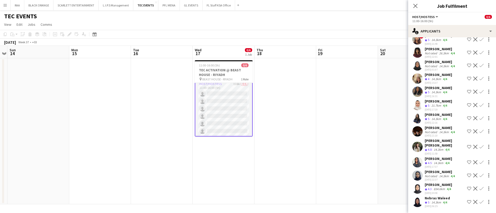
scroll to position [1411, 0]
click at [426, 134] on div "Not rated" at bounding box center [430, 132] width 13 height 4
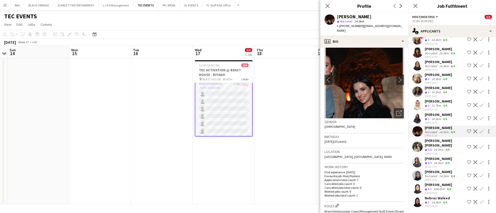
scroll to position [0, 0]
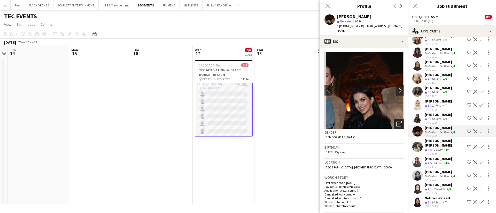
click at [393, 124] on div "Open photos pop-in" at bounding box center [398, 124] width 10 height 10
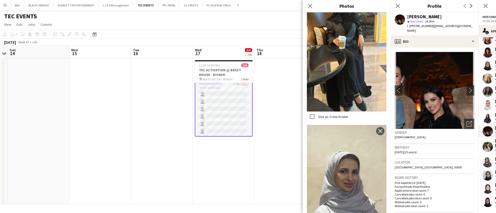
scroll to position [502, 0]
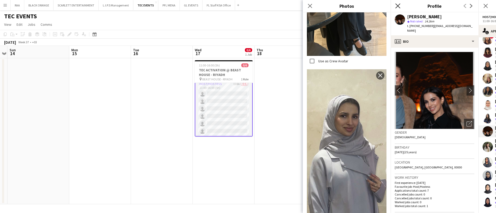
click at [398, 5] on icon at bounding box center [397, 5] width 5 height 5
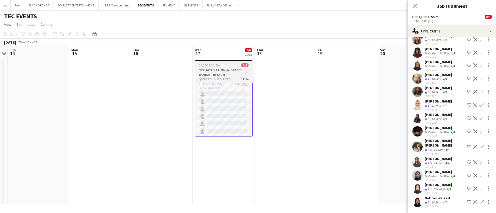
click at [220, 73] on h3 "TEC ACTIVATION @ BEAST HOUSE - RIYADH" at bounding box center [224, 72] width 58 height 9
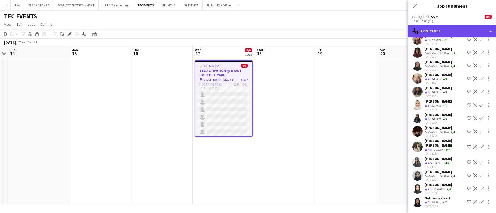
click at [452, 28] on div "single-neutral-actions-information Applicants" at bounding box center [452, 31] width 88 height 12
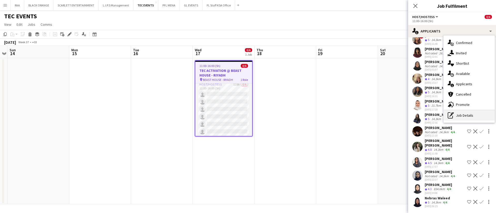
click at [466, 115] on div "pen-write Job Details" at bounding box center [468, 115] width 51 height 10
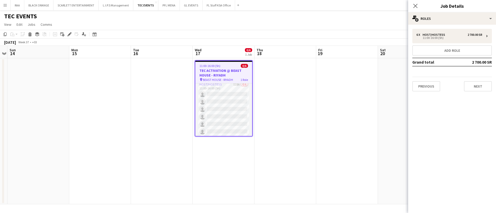
scroll to position [0, 0]
click at [430, 86] on button "Previous" at bounding box center [426, 86] width 28 height 10
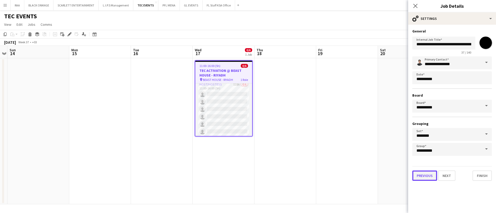
click at [429, 174] on button "Previous" at bounding box center [424, 176] width 25 height 10
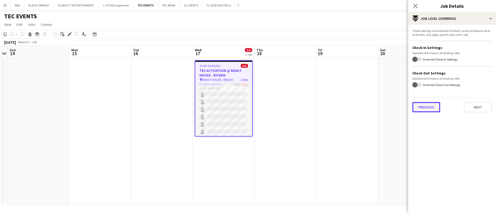
click at [434, 110] on button "Previous" at bounding box center [426, 107] width 28 height 10
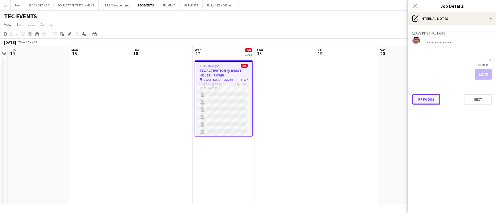
click at [432, 104] on button "Previous" at bounding box center [426, 99] width 28 height 10
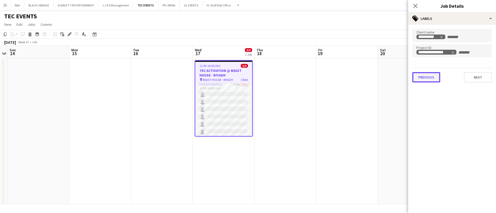
click at [428, 77] on button "Previous" at bounding box center [426, 77] width 28 height 10
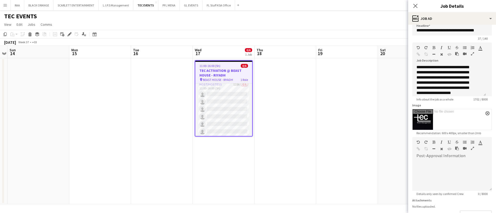
scroll to position [360, 0]
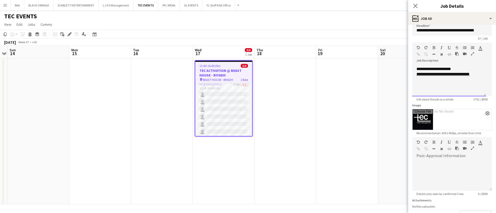
click at [430, 76] on link "**********" at bounding box center [442, 74] width 53 height 4
click at [429, 76] on link "**********" at bounding box center [442, 74] width 53 height 4
click at [450, 92] on div "**********" at bounding box center [445, 53] width 59 height 77
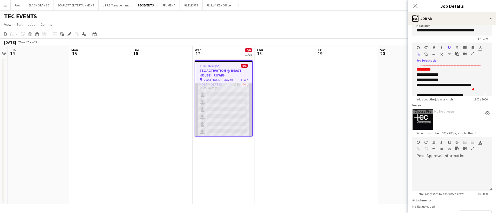
click at [219, 100] on app-card-role "Host/Hostess 118A 0/6 11:00-16:00 (5h) single-neutral-actions single-neutral-ac…" at bounding box center [223, 109] width 57 height 55
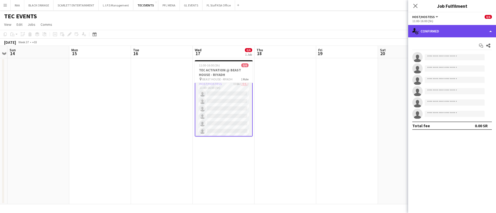
click at [454, 30] on div "single-neutral-actions-check-2 Confirmed" at bounding box center [452, 31] width 88 height 12
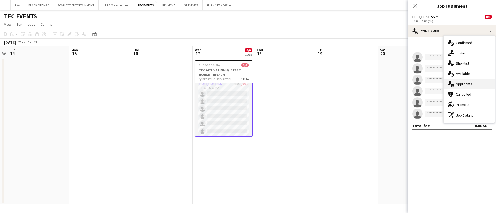
click at [466, 83] on span "Applicants" at bounding box center [464, 84] width 16 height 5
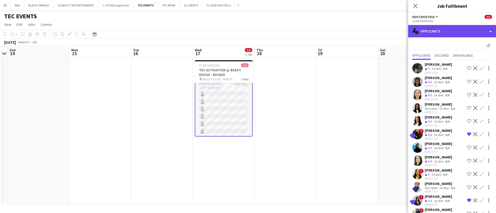
click at [460, 30] on div "single-neutral-actions-information Applicants" at bounding box center [452, 31] width 88 height 12
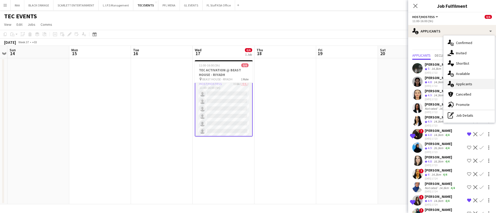
click at [465, 82] on span "Applicants" at bounding box center [464, 84] width 16 height 5
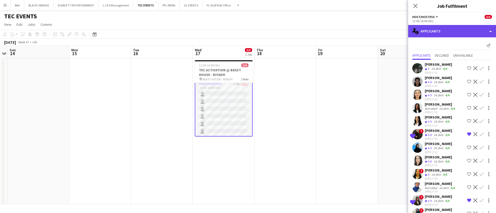
click at [455, 35] on div "single-neutral-actions-information Applicants" at bounding box center [452, 31] width 88 height 12
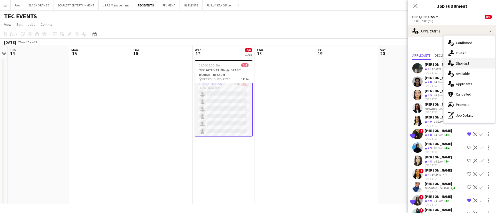
click at [461, 63] on span "Shortlist" at bounding box center [462, 63] width 13 height 5
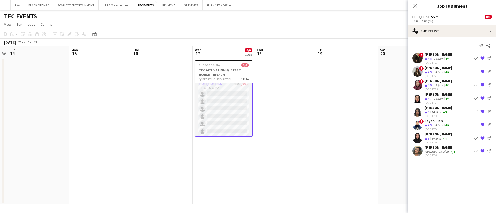
click at [438, 123] on div "14.3km" at bounding box center [438, 125] width 12 height 4
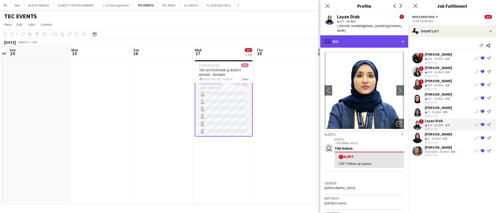
click at [365, 38] on div "profile Bio" at bounding box center [364, 41] width 88 height 12
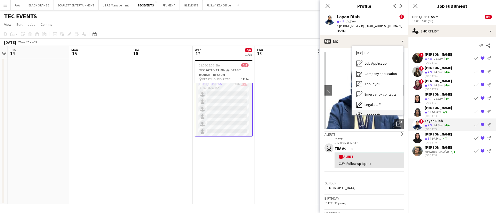
click at [373, 110] on div "Feedback Feedback" at bounding box center [377, 115] width 51 height 10
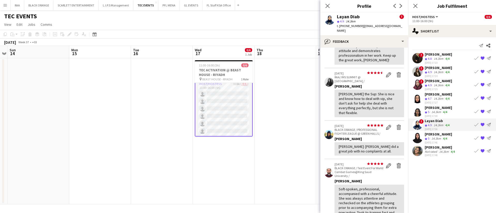
scroll to position [104, 0]
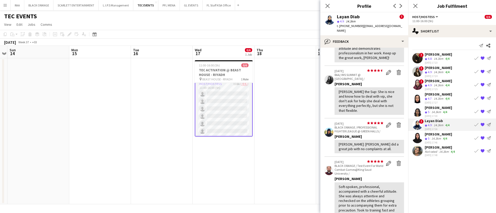
click at [428, 138] on span "5" at bounding box center [428, 139] width 2 height 4
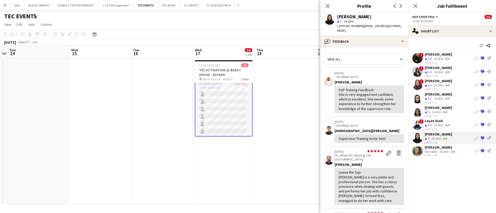
click at [360, 29] on div "[PERSON_NAME] star 5 14.3km t. [PHONE_NUMBER] | [EMAIL_ADDRESS][DOMAIN_NAME]" at bounding box center [364, 23] width 88 height 23
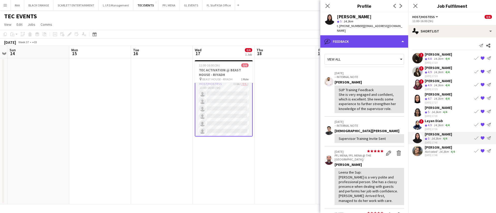
click at [361, 36] on div "bubble-pencil Feedback" at bounding box center [364, 41] width 88 height 12
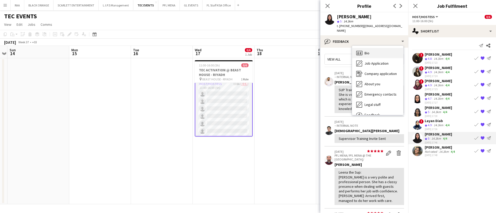
click at [366, 51] on span "Bio" at bounding box center [366, 53] width 5 height 5
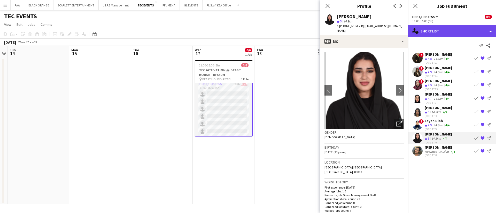
click at [441, 32] on div "single-neutral-actions-heart Shortlist" at bounding box center [452, 31] width 88 height 12
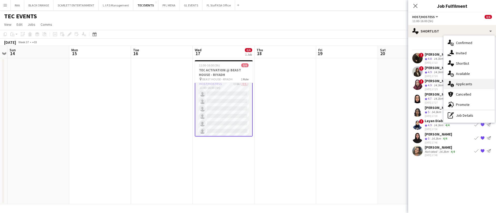
click at [460, 82] on span "Applicants" at bounding box center [464, 84] width 16 height 5
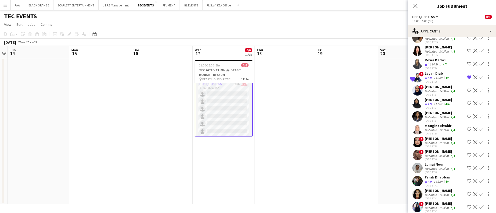
scroll to position [623, 0]
click at [414, 5] on icon "Close pop-in" at bounding box center [414, 5] width 5 height 5
